Goal: Transaction & Acquisition: Download file/media

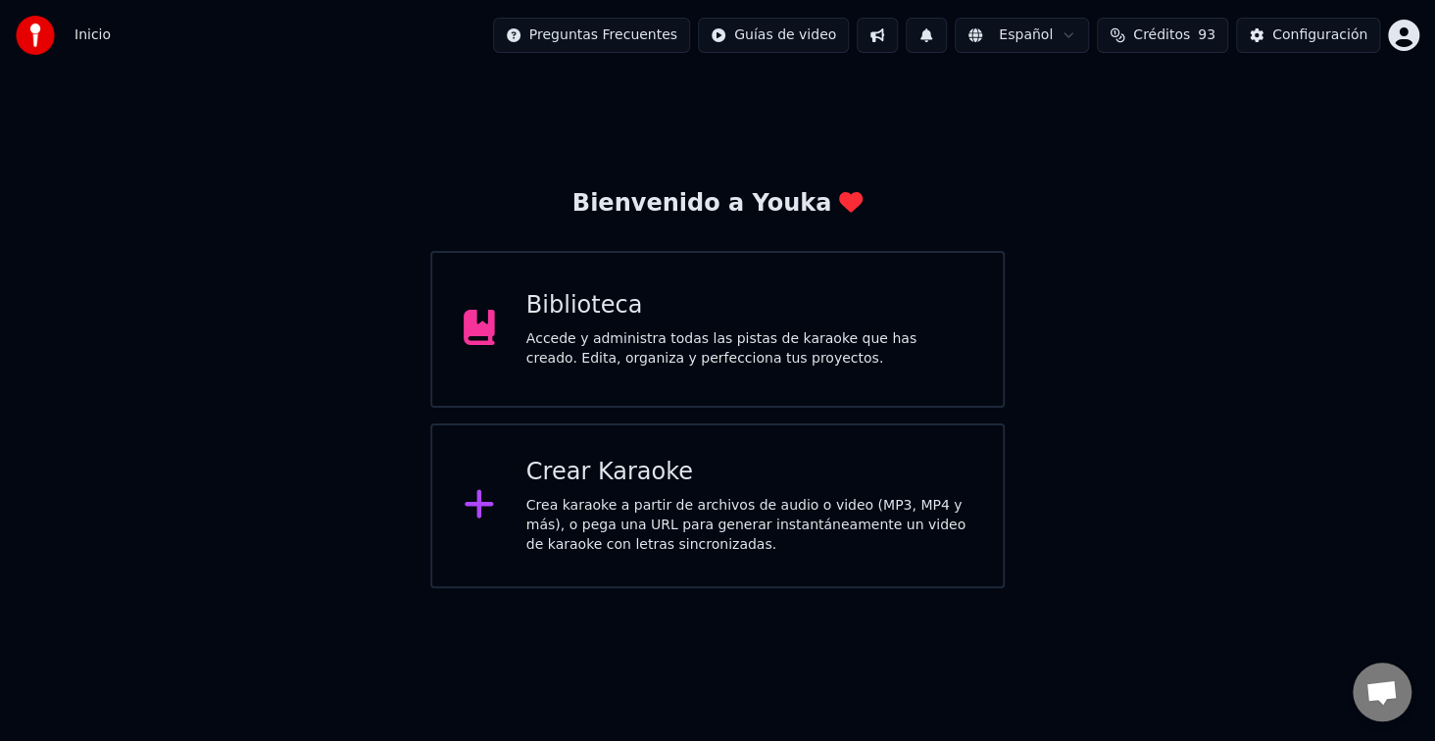
click at [707, 252] on div "Biblioteca Accede y administra todas las pistas de karaoke que has creado. Edit…" at bounding box center [717, 329] width 574 height 157
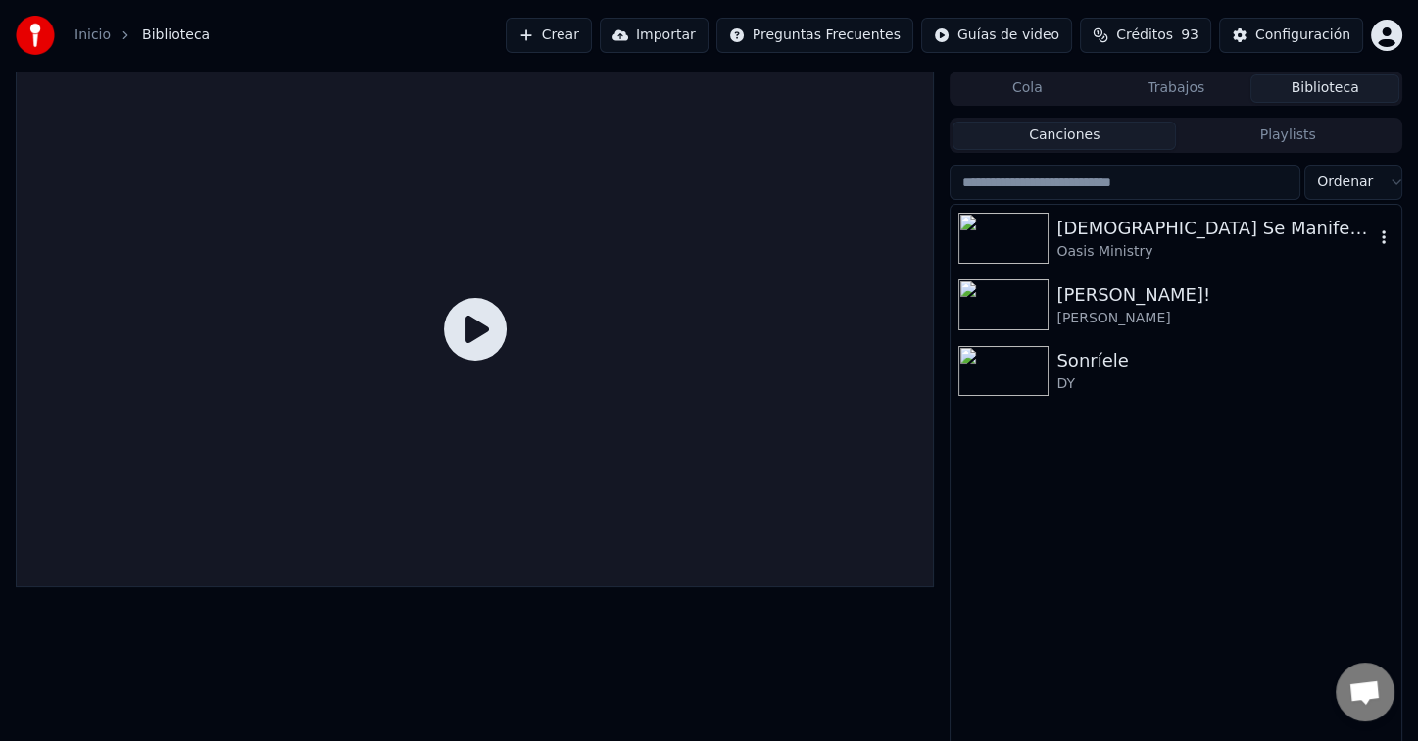
click at [1101, 233] on div "[DEMOGRAPHIC_DATA] Se Manifestará" at bounding box center [1216, 228] width 318 height 27
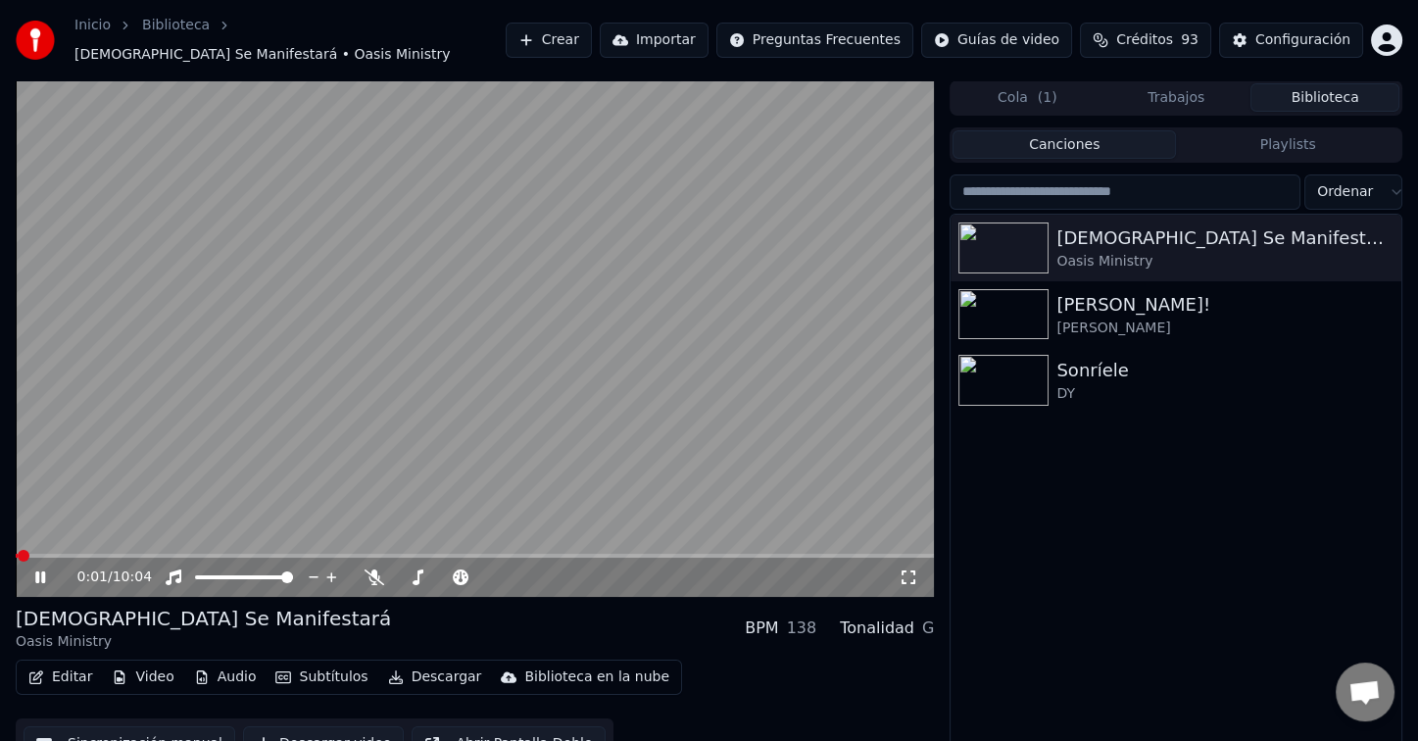
click at [316, 730] on button "Descargar video" at bounding box center [323, 743] width 161 height 35
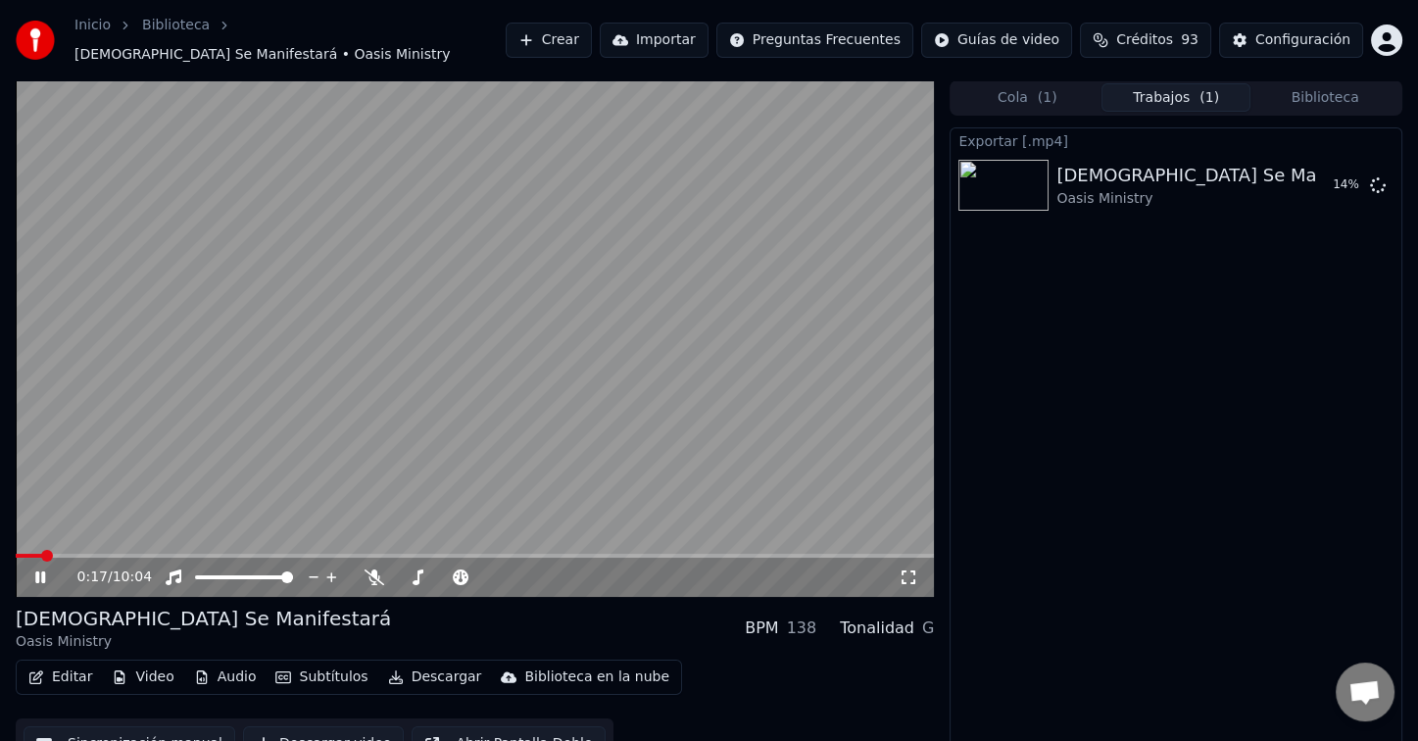
click at [686, 257] on video at bounding box center [475, 338] width 918 height 517
click at [1314, 173] on button "Mostrar" at bounding box center [1319, 185] width 86 height 35
